Goal: Task Accomplishment & Management: Manage account settings

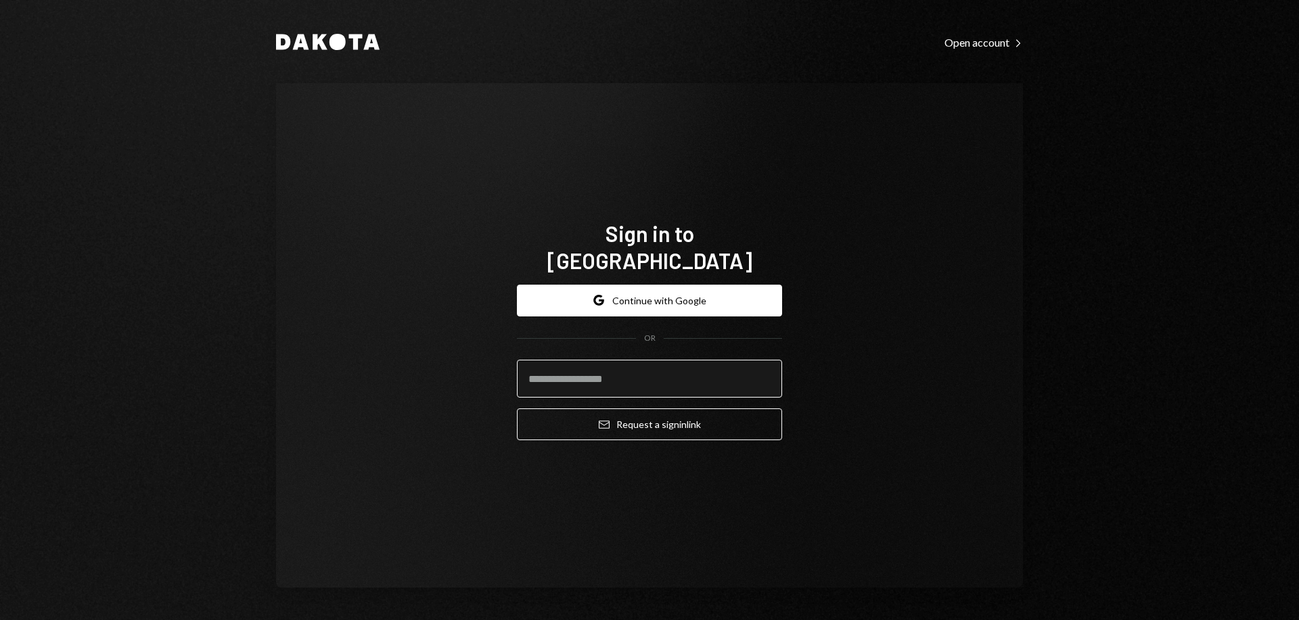
click at [623, 365] on input "email" at bounding box center [649, 379] width 265 height 38
type input "**********"
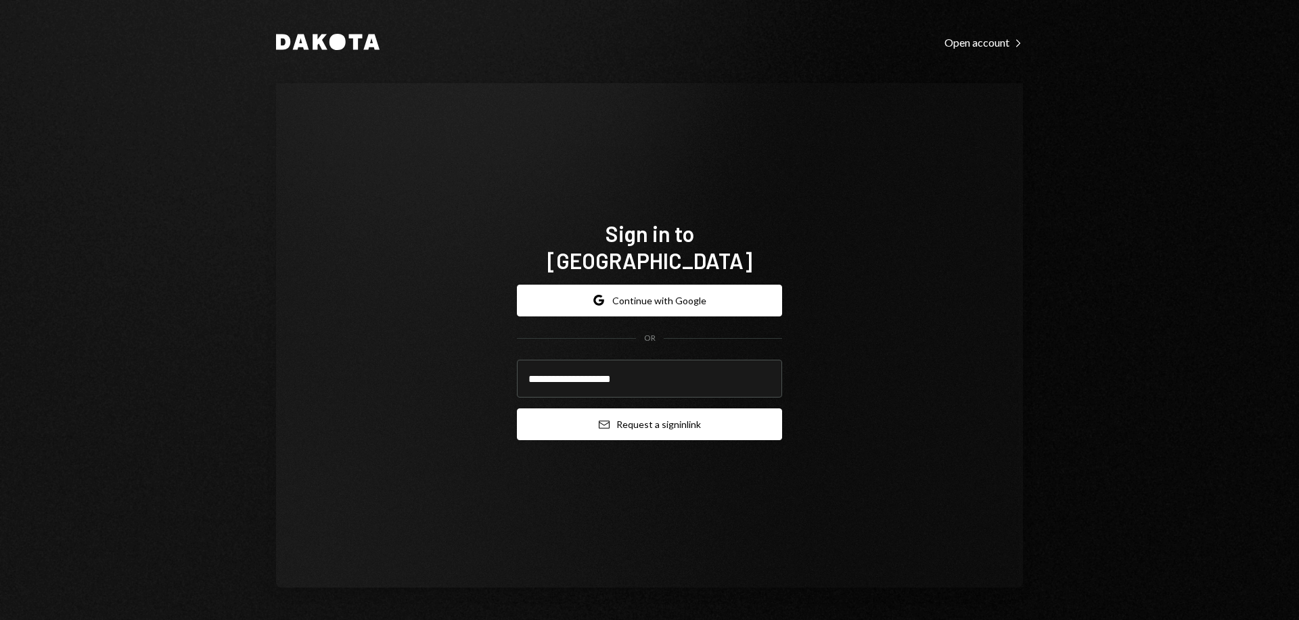
click at [634, 412] on button "Email Request a sign in link" at bounding box center [649, 425] width 265 height 32
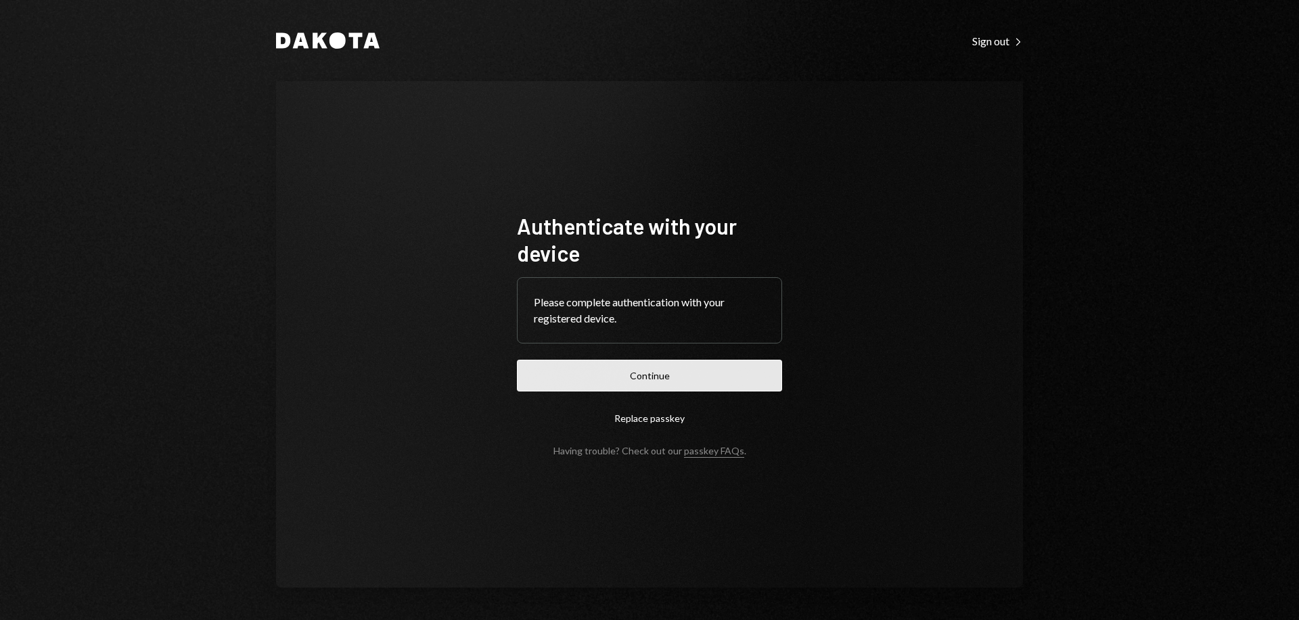
click at [681, 372] on button "Continue" at bounding box center [649, 376] width 265 height 32
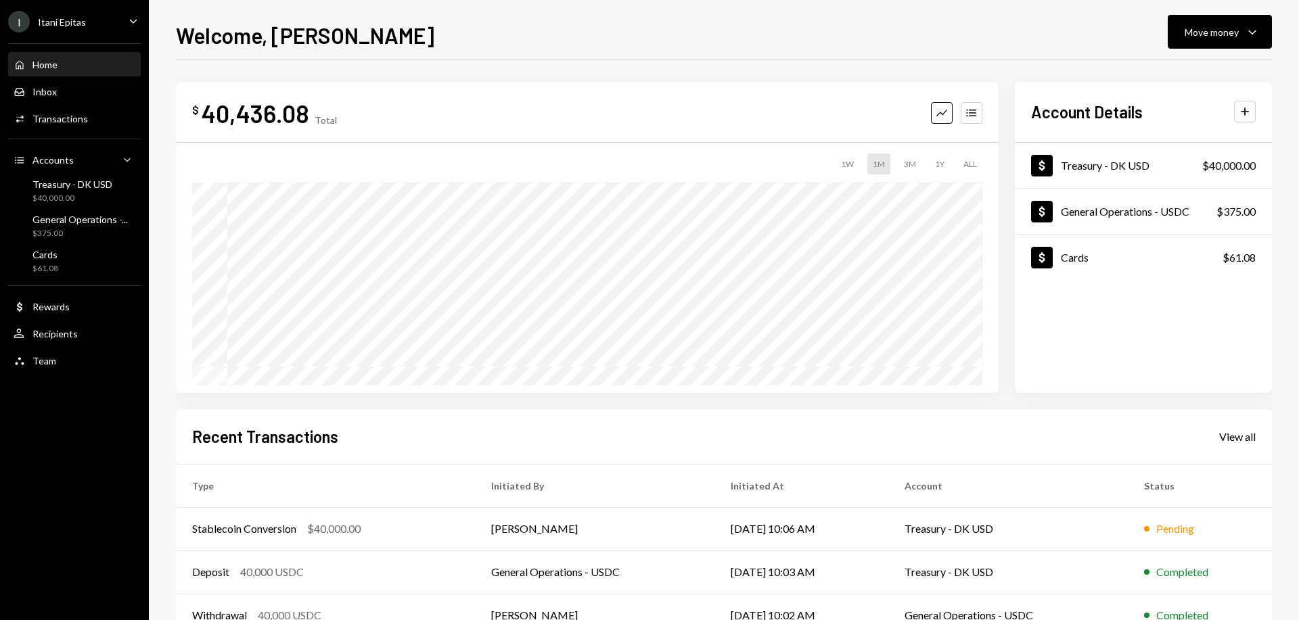
click at [61, 62] on div "Home Home" at bounding box center [75, 65] width 122 height 12
click at [56, 113] on div "Transactions" at bounding box center [59, 119] width 55 height 12
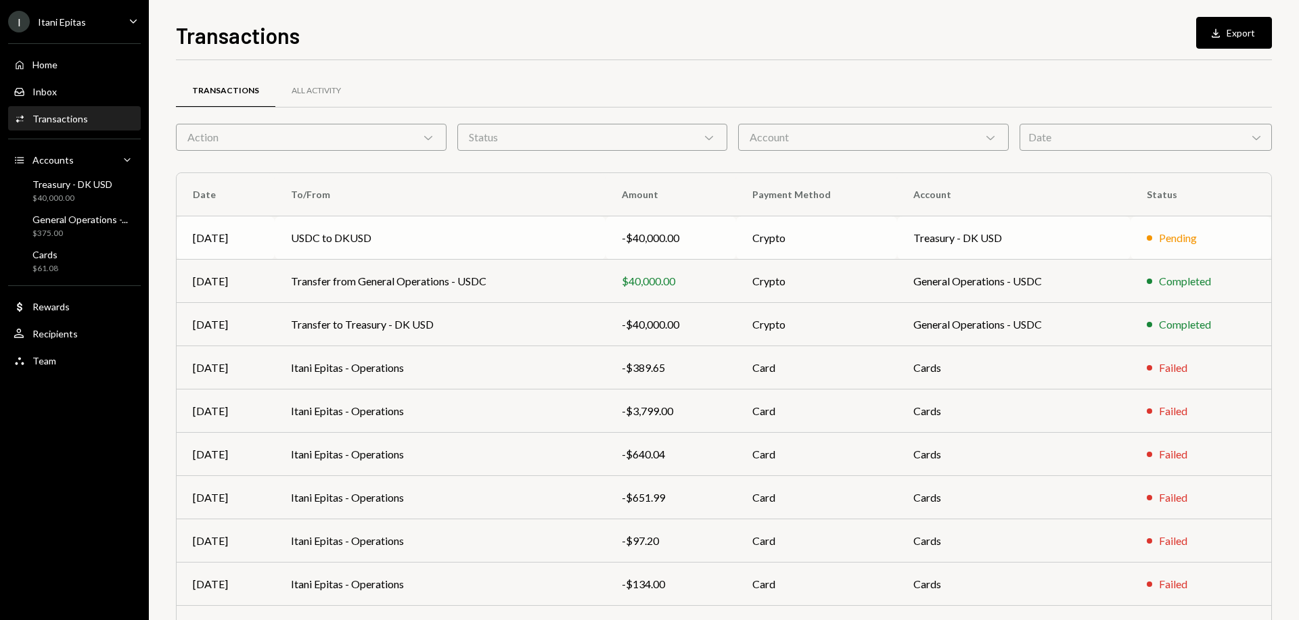
click at [488, 240] on td "USDC to DKUSD" at bounding box center [440, 238] width 331 height 43
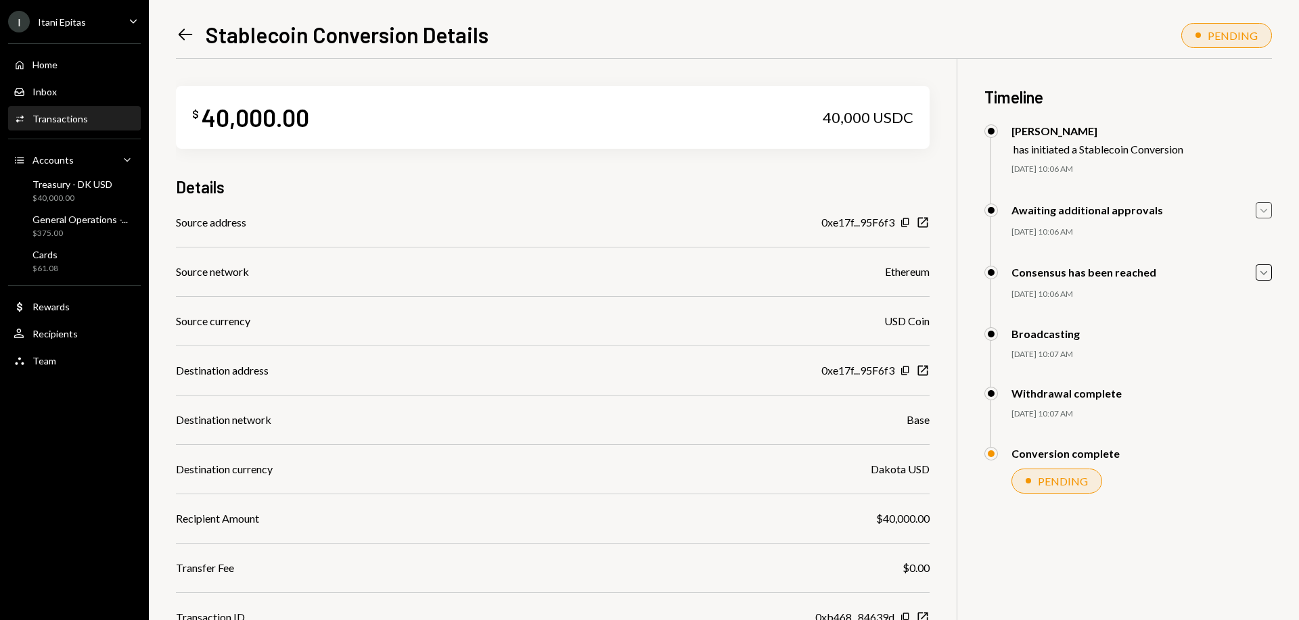
click at [1265, 211] on icon "button" at bounding box center [1263, 210] width 7 height 4
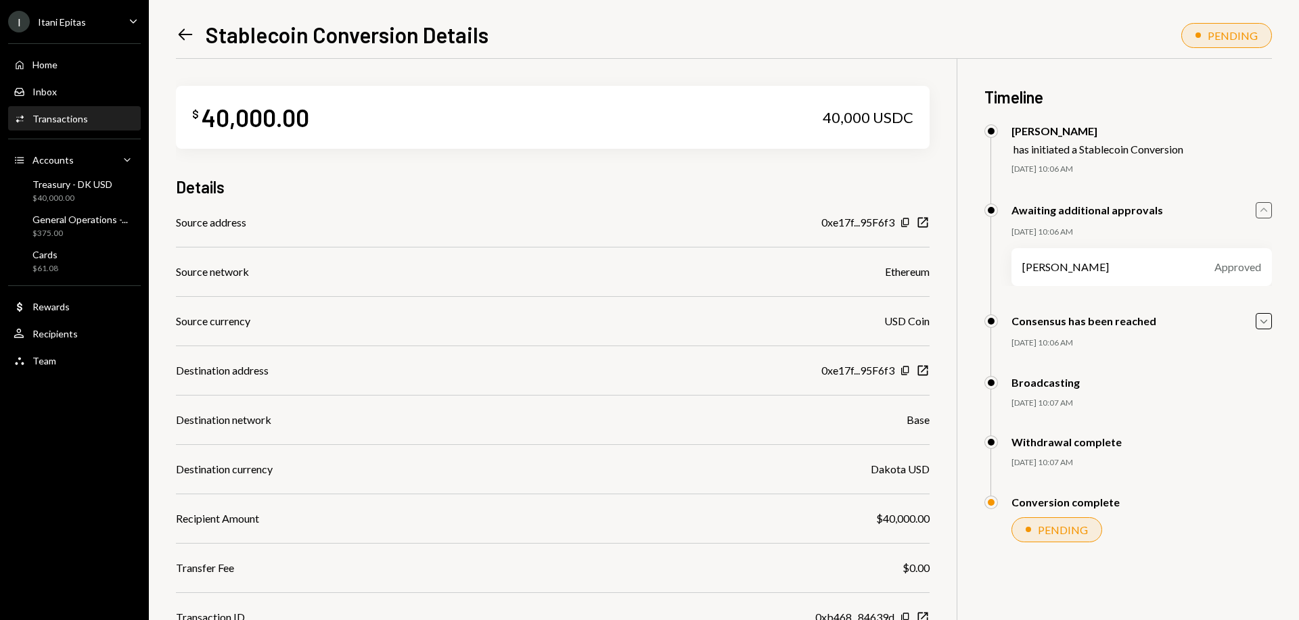
click at [1265, 211] on icon "Caret Up" at bounding box center [1263, 210] width 15 height 15
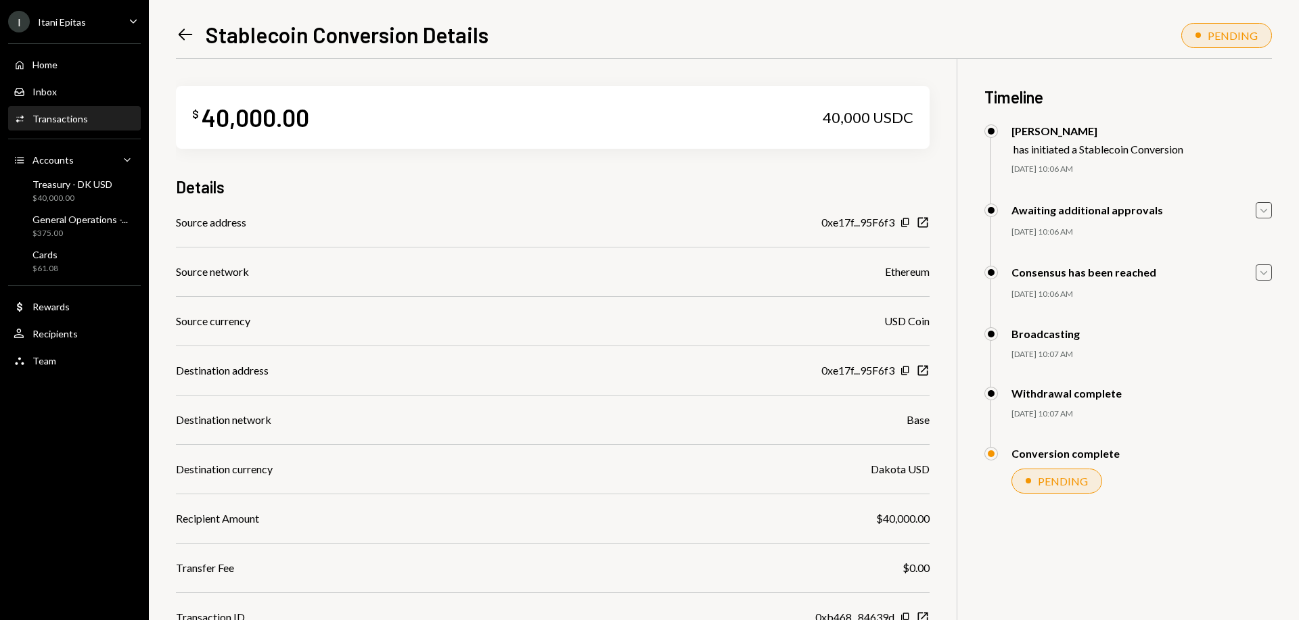
click at [1265, 277] on icon "Caret Down" at bounding box center [1263, 272] width 15 height 15
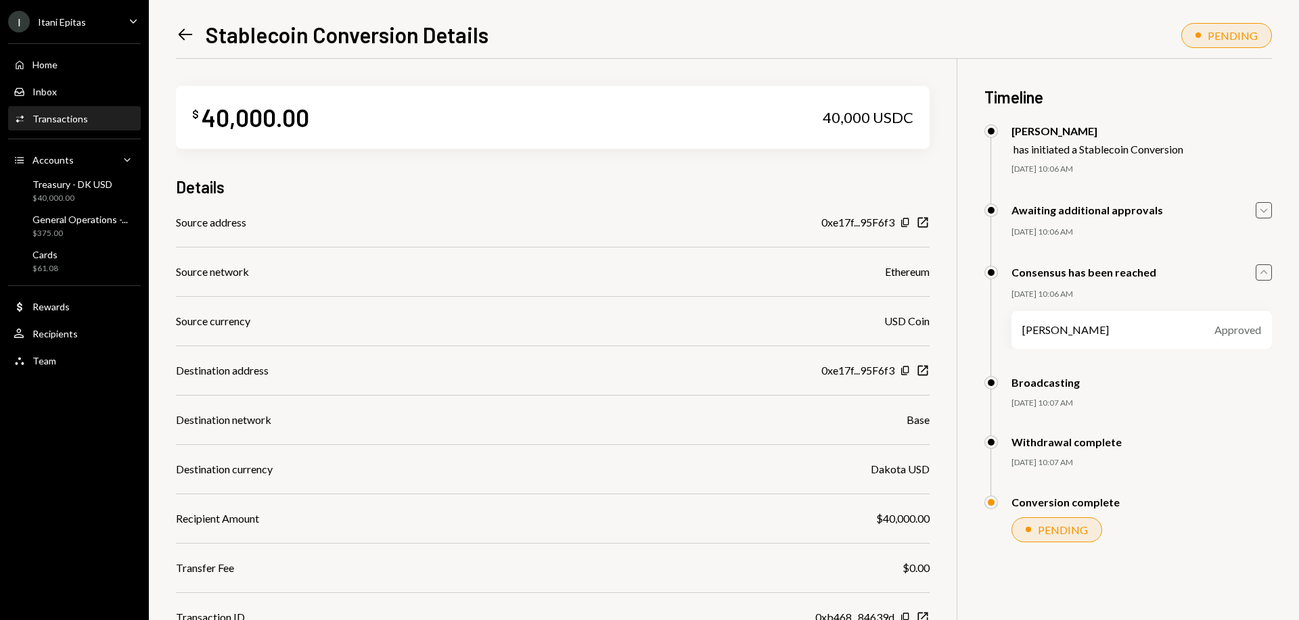
click at [1265, 277] on icon "Caret Up" at bounding box center [1263, 272] width 15 height 15
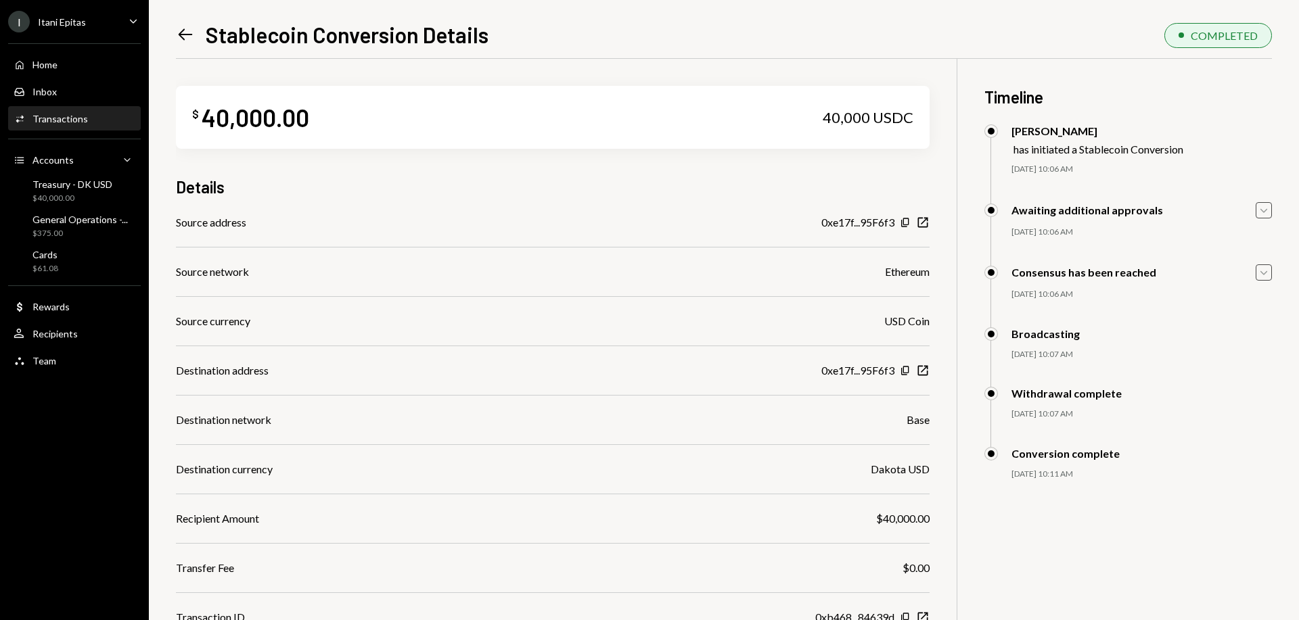
click at [1250, 275] on div "Consensus has been reached Caret Down" at bounding box center [1128, 273] width 288 height 16
click at [1261, 275] on icon "Caret Down" at bounding box center [1263, 272] width 15 height 15
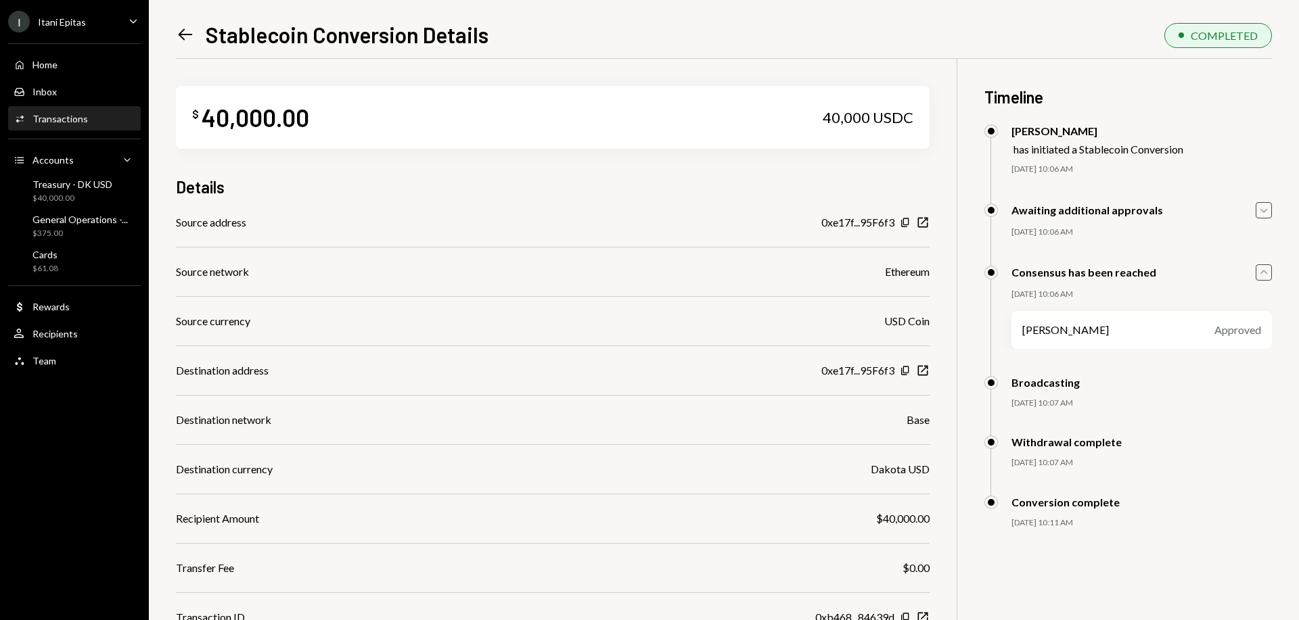
click at [1257, 208] on icon "Caret Down" at bounding box center [1263, 210] width 15 height 15
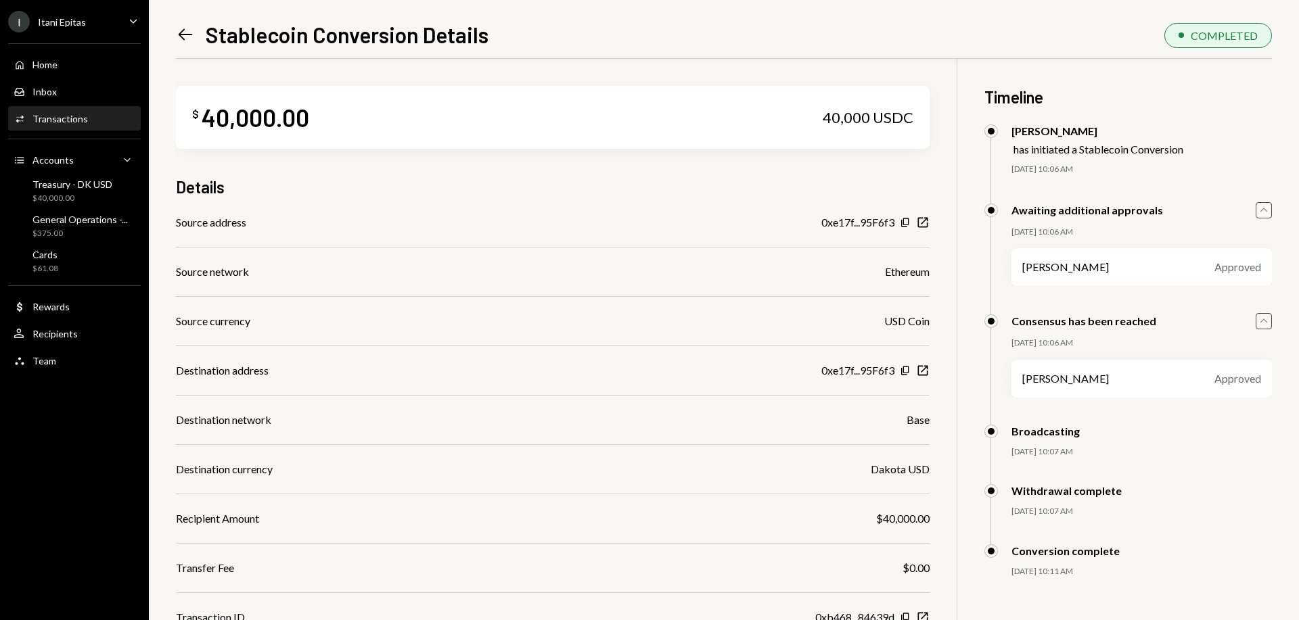
scroll to position [59, 0]
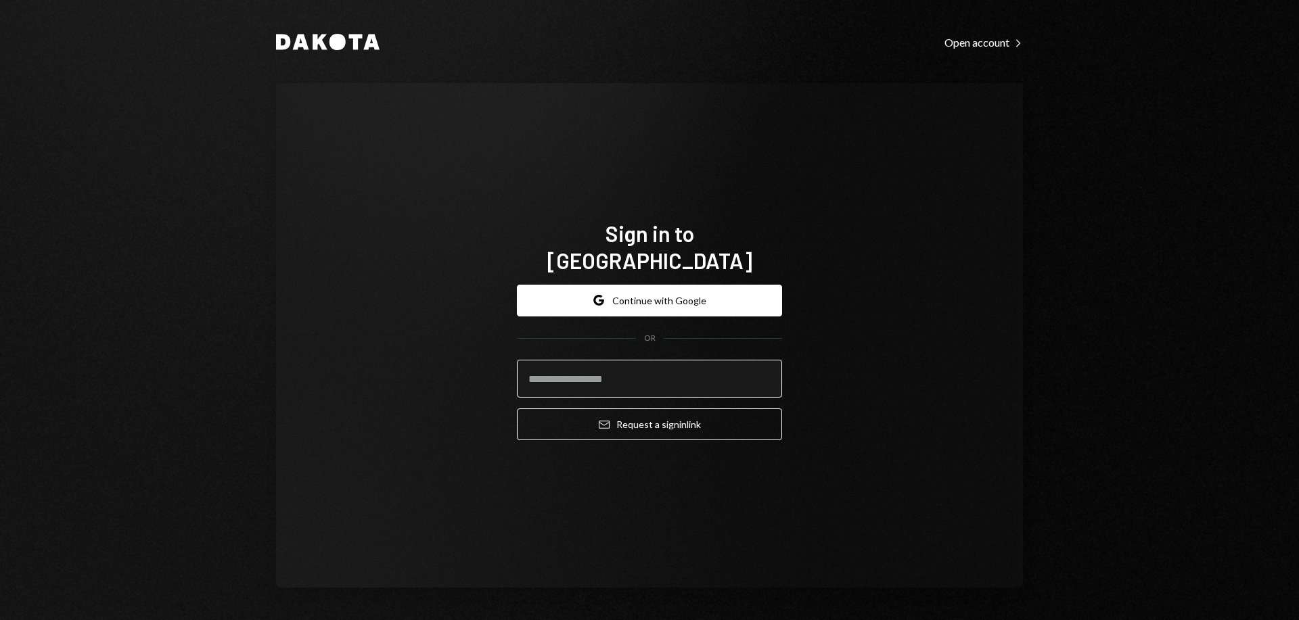
click at [640, 365] on input "email" at bounding box center [649, 379] width 265 height 38
type input "**********"
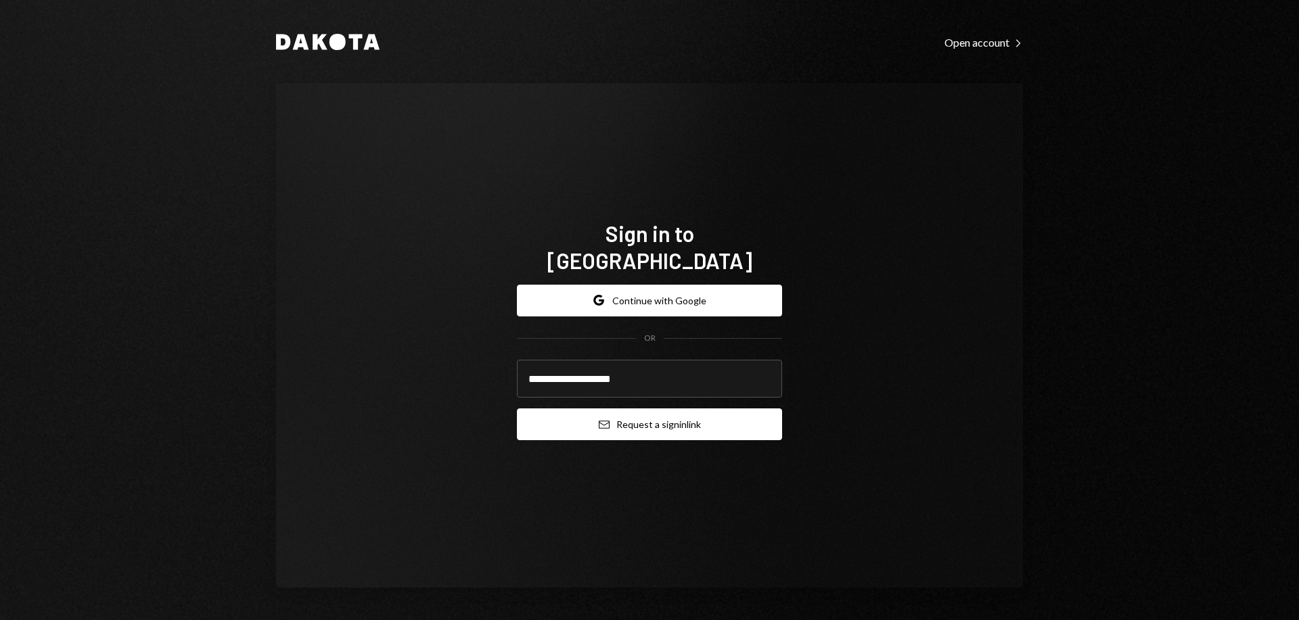
click at [666, 409] on button "Email Request a sign in link" at bounding box center [649, 425] width 265 height 32
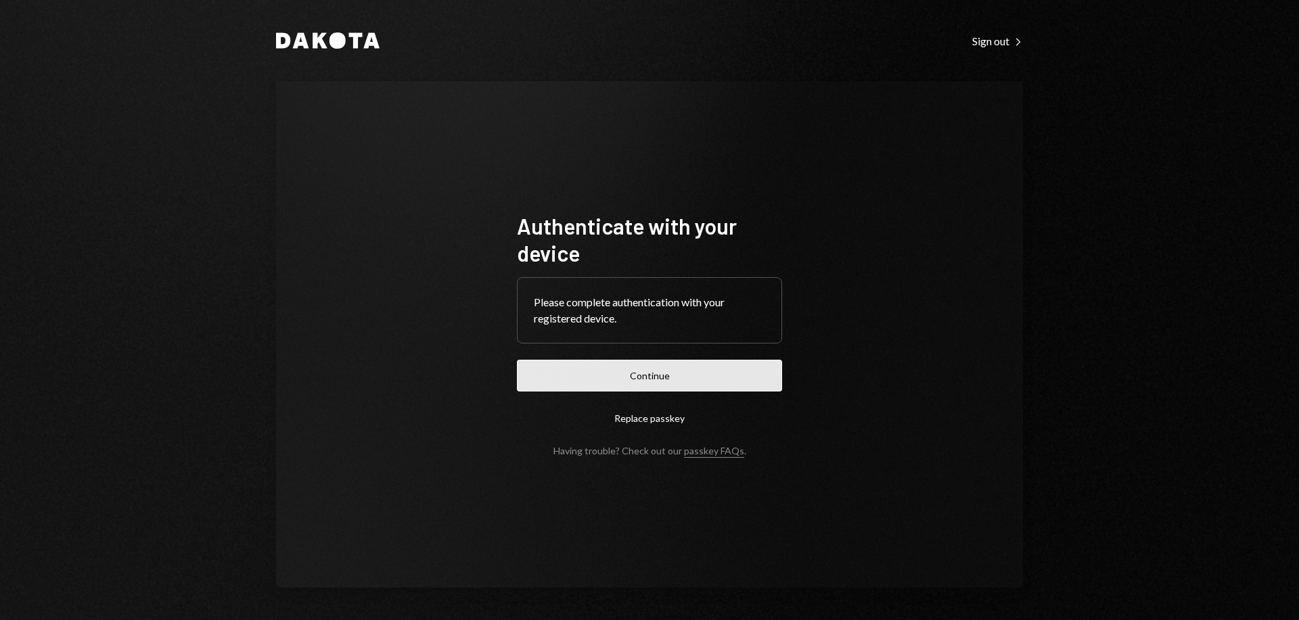
click at [688, 382] on button "Continue" at bounding box center [649, 376] width 265 height 32
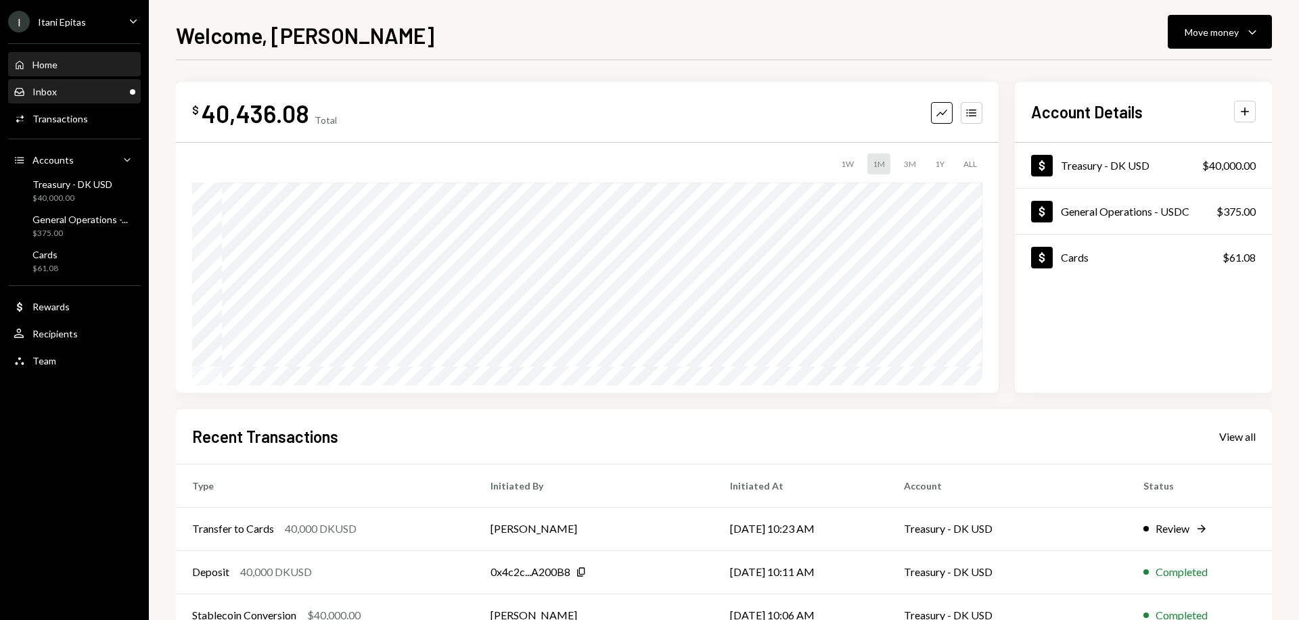
click at [100, 92] on div "Inbox Inbox" at bounding box center [75, 92] width 122 height 12
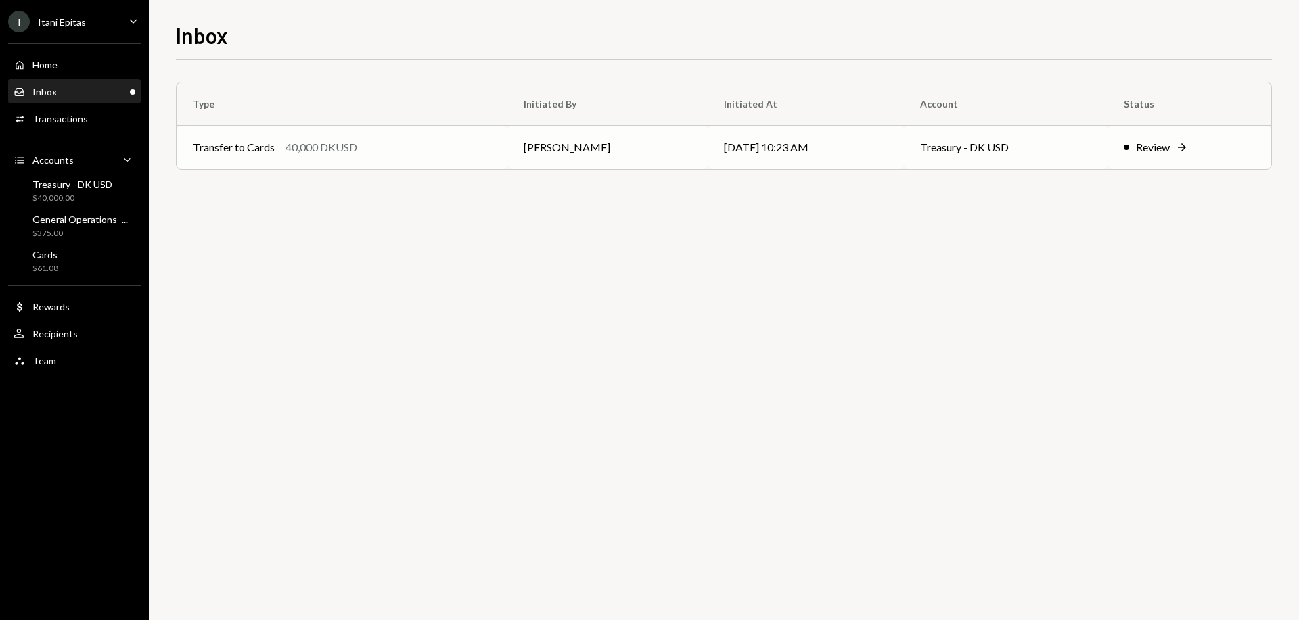
click at [1125, 143] on div "Review Right Arrow" at bounding box center [1189, 147] width 131 height 16
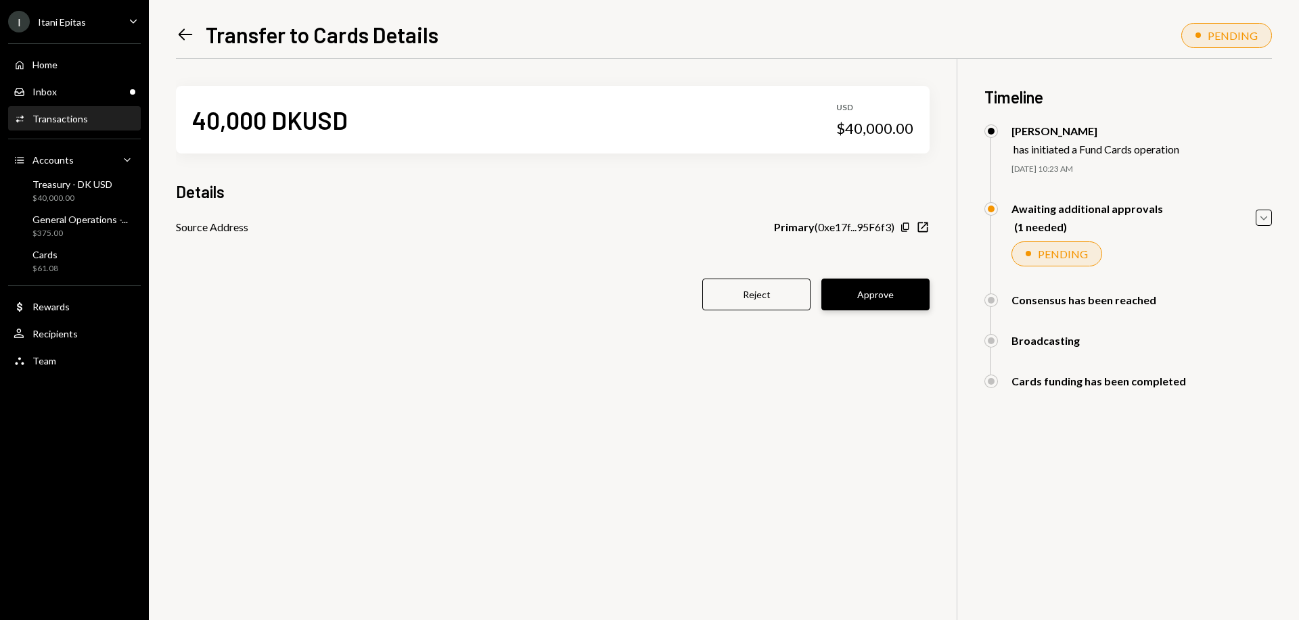
click at [894, 297] on button "Approve" at bounding box center [875, 295] width 108 height 32
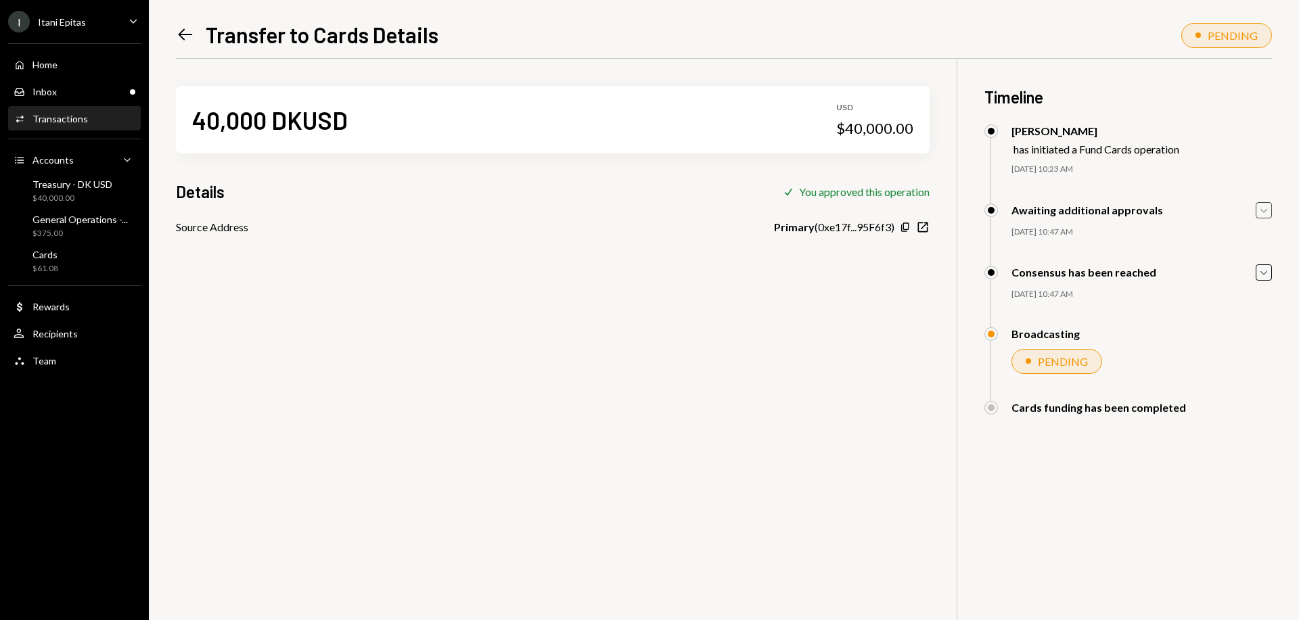
click at [1263, 218] on div "Caret Down" at bounding box center [1264, 210] width 16 height 16
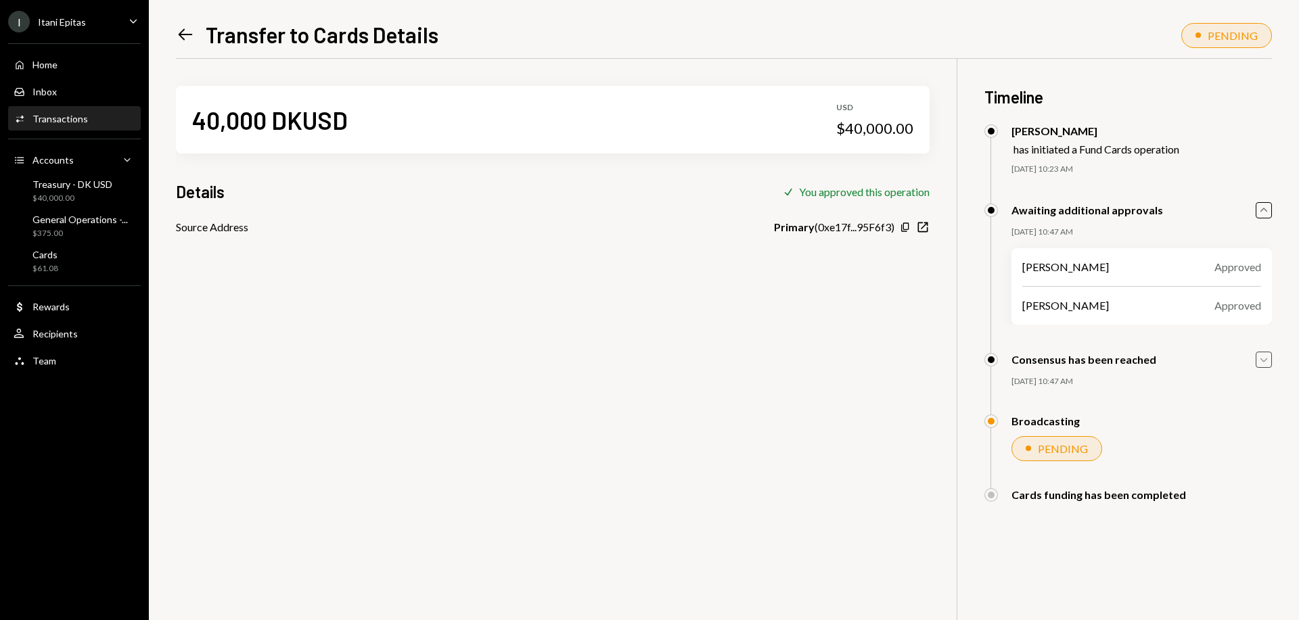
click at [1260, 358] on icon "Caret Down" at bounding box center [1263, 359] width 15 height 15
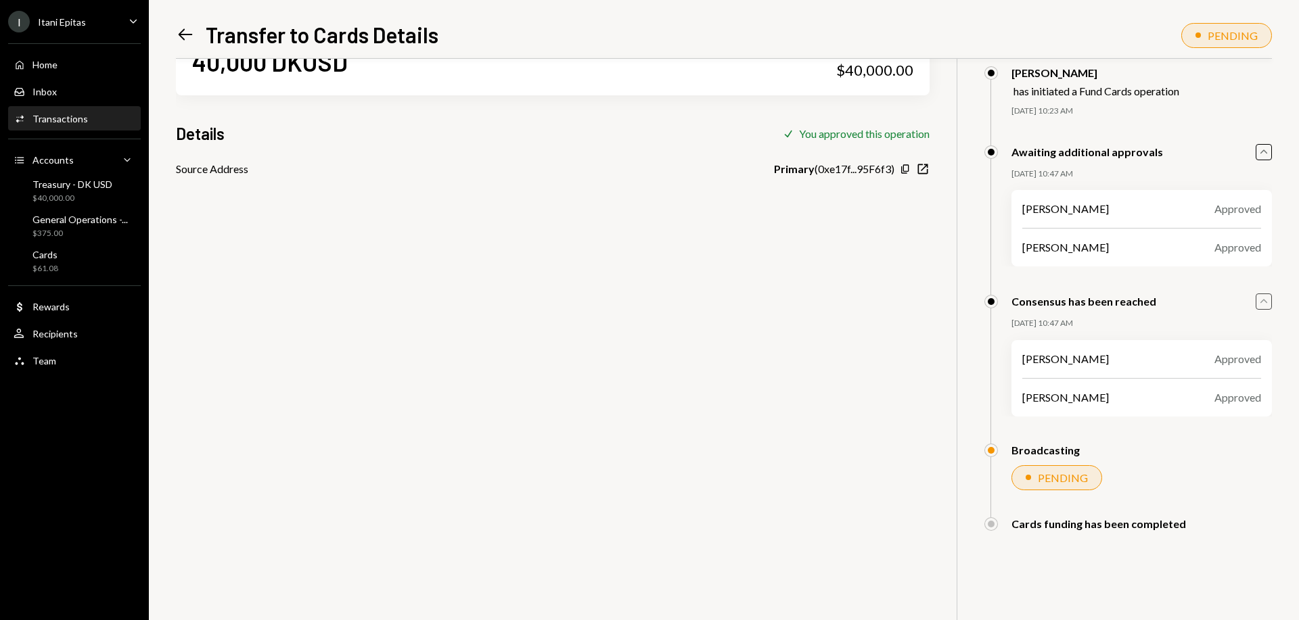
scroll to position [59, 0]
